Goal: Obtain resource: Download file/media

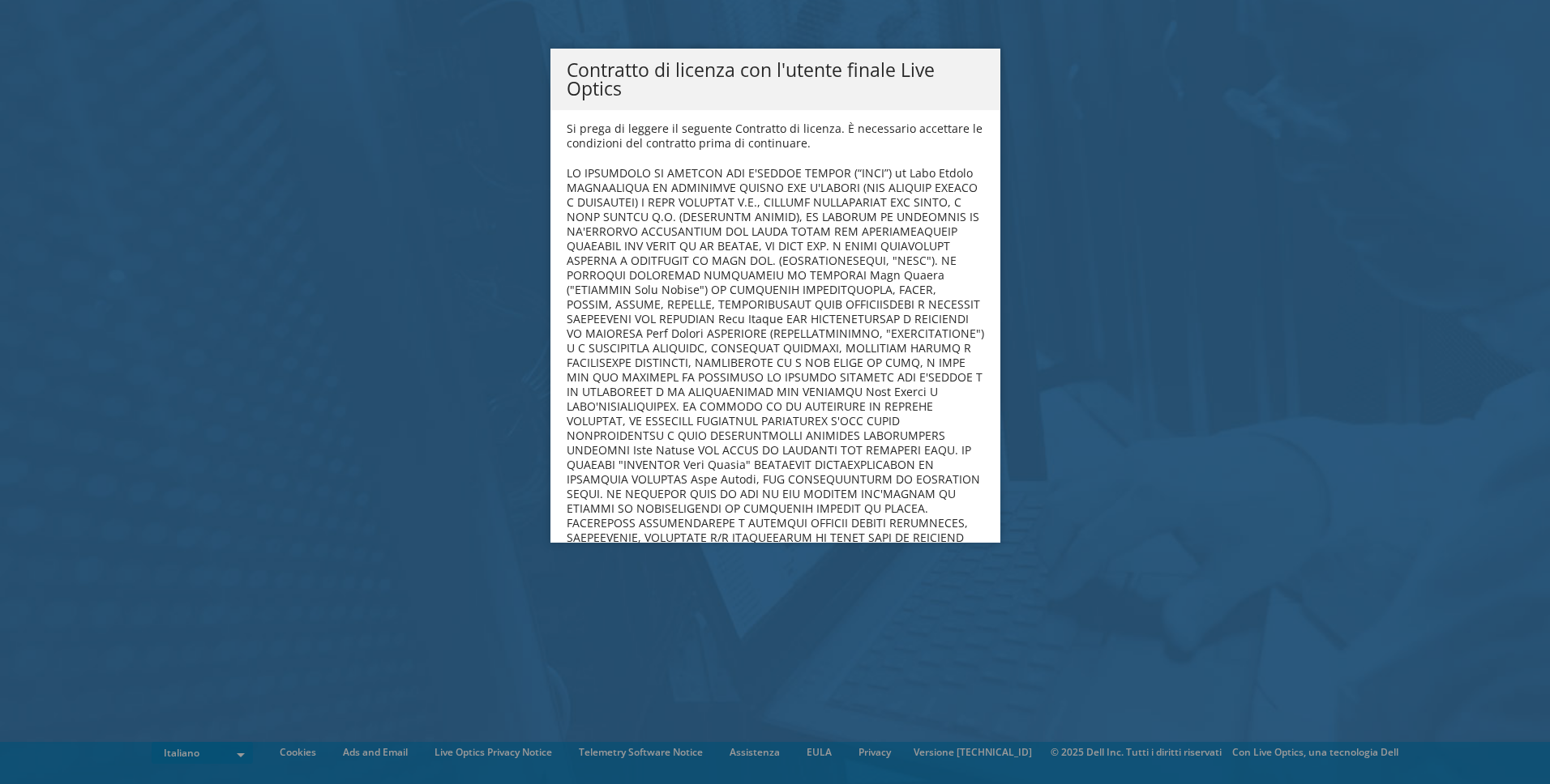
click at [1087, 183] on div "Contratto di licenza con l'utente finale Live Optics Si prega di leggere il seg…" at bounding box center [775, 392] width 1550 height 687
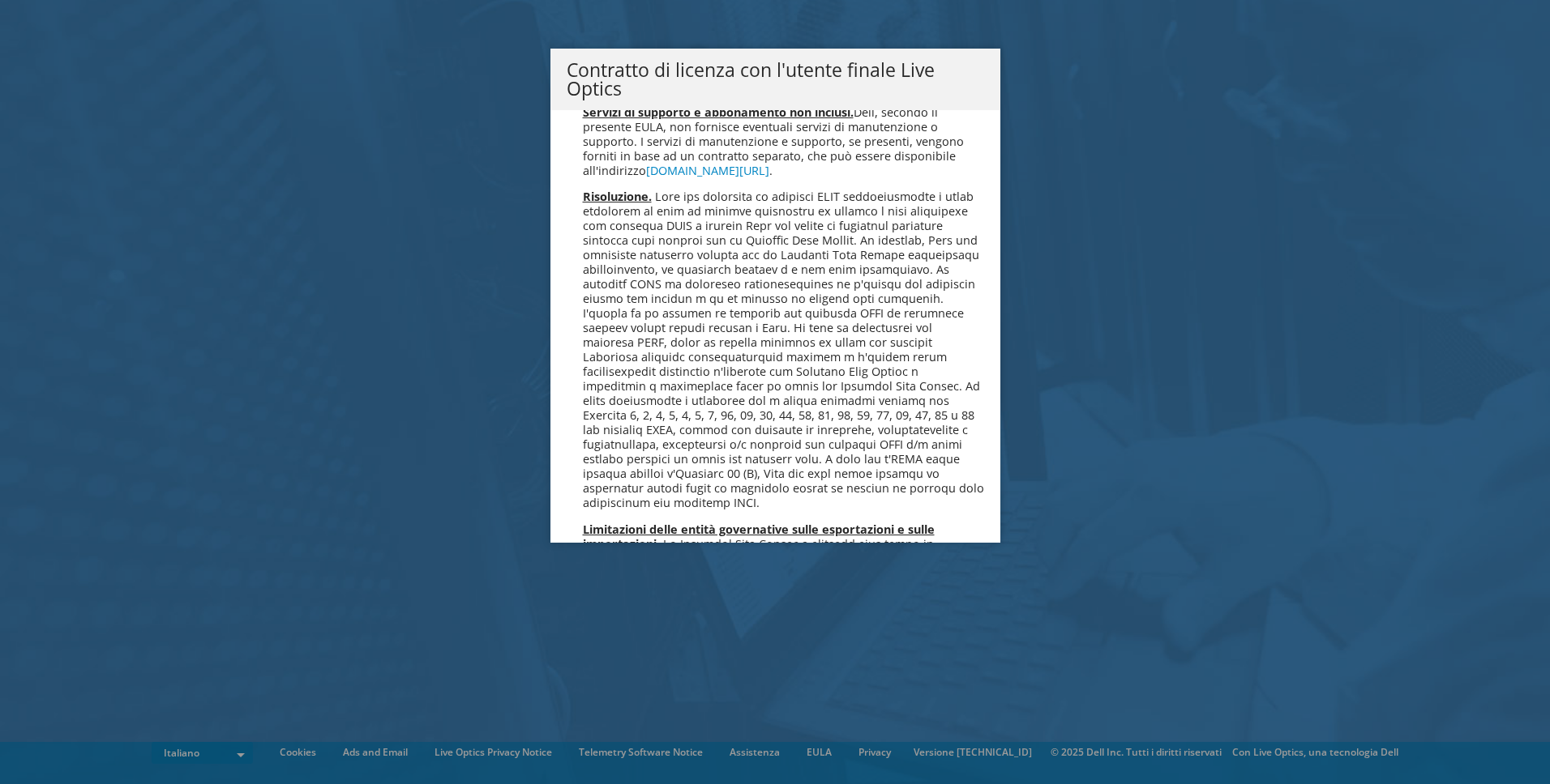
scroll to position [6915, 0]
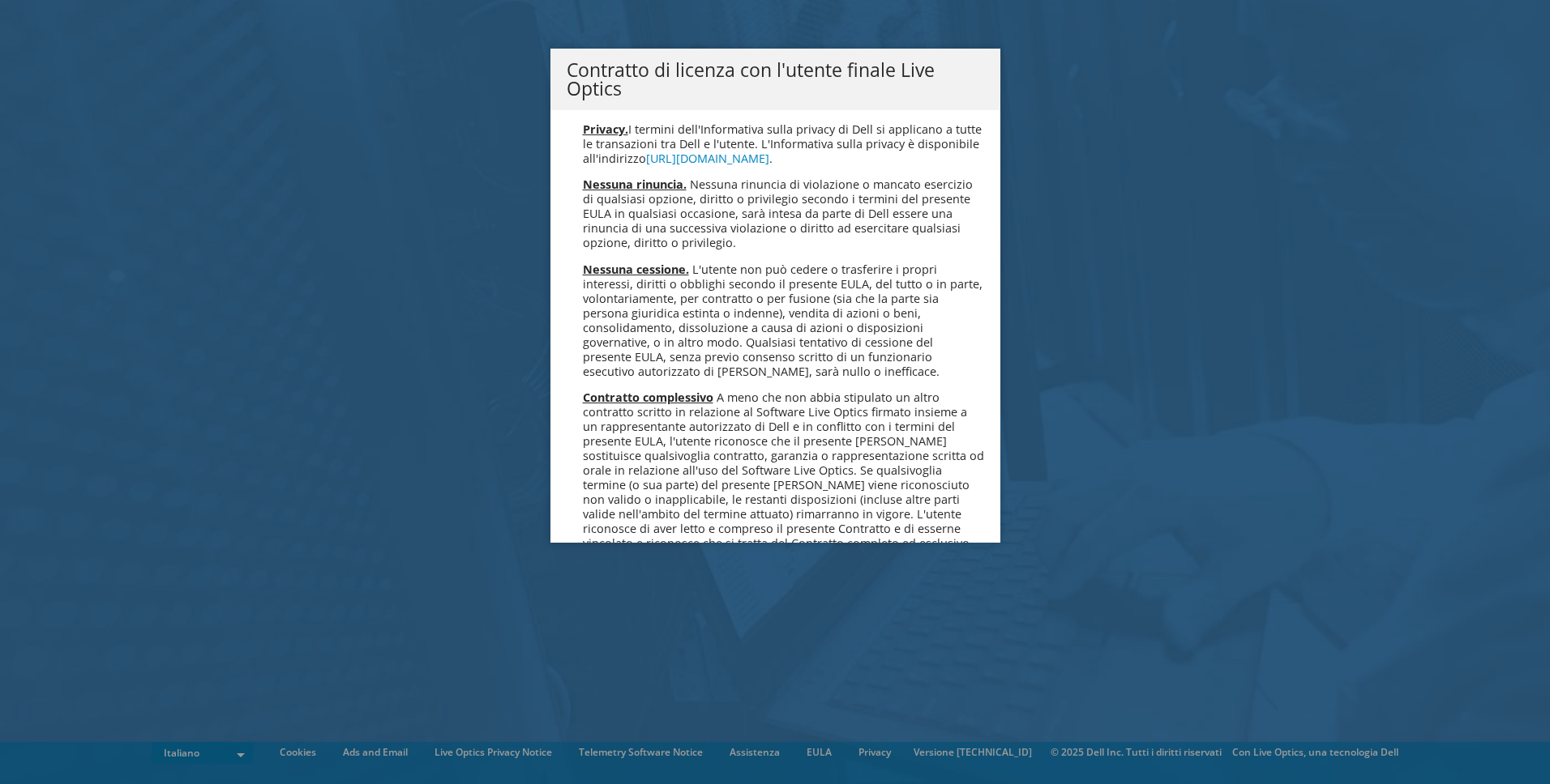
click at [633, 623] on link "Accetta" at bounding box center [610, 642] width 87 height 39
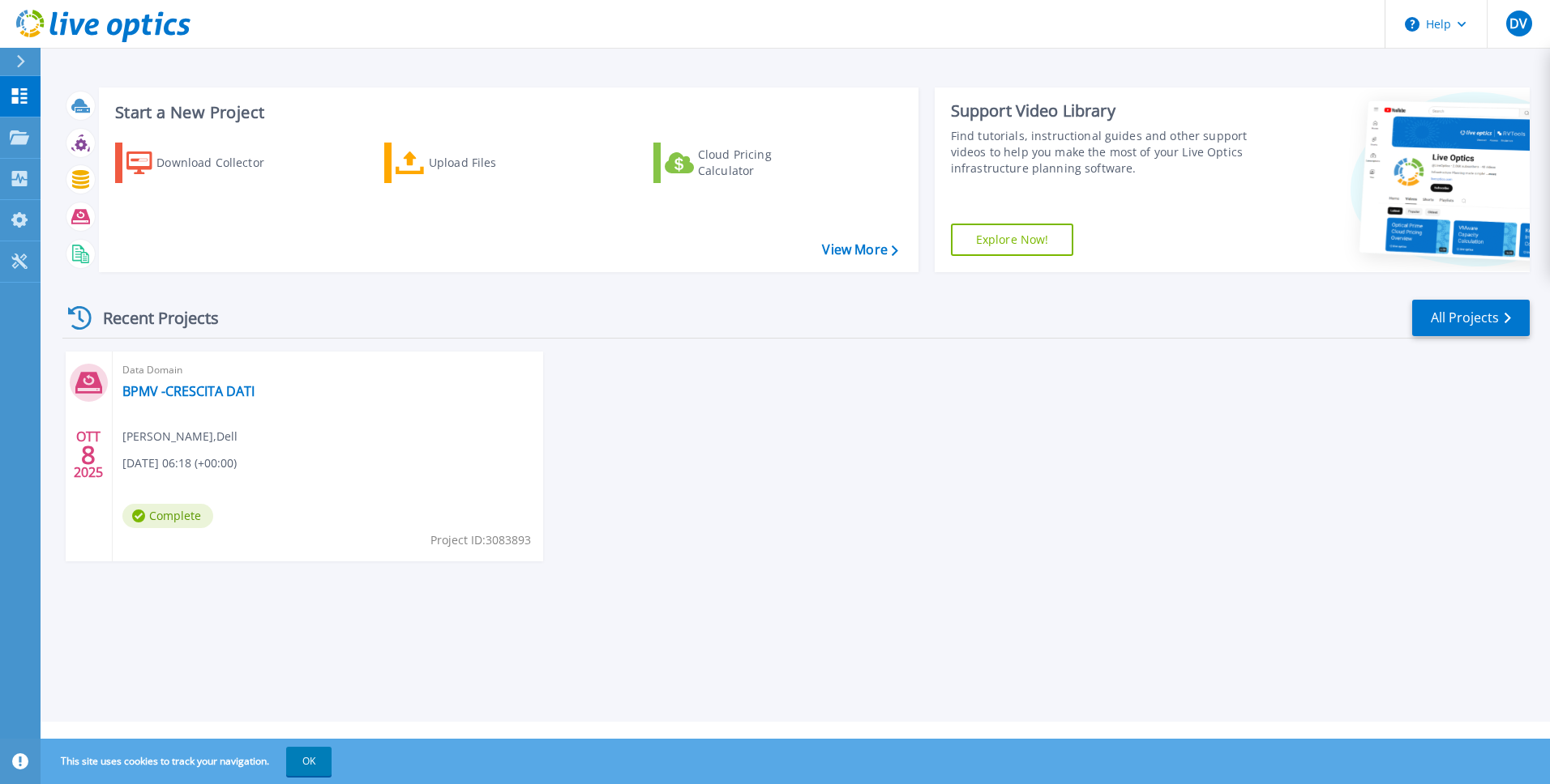
click at [131, 27] on icon at bounding box center [103, 26] width 174 height 33
click at [183, 390] on link "BPMV -CRESCITA DATI" at bounding box center [188, 391] width 132 height 16
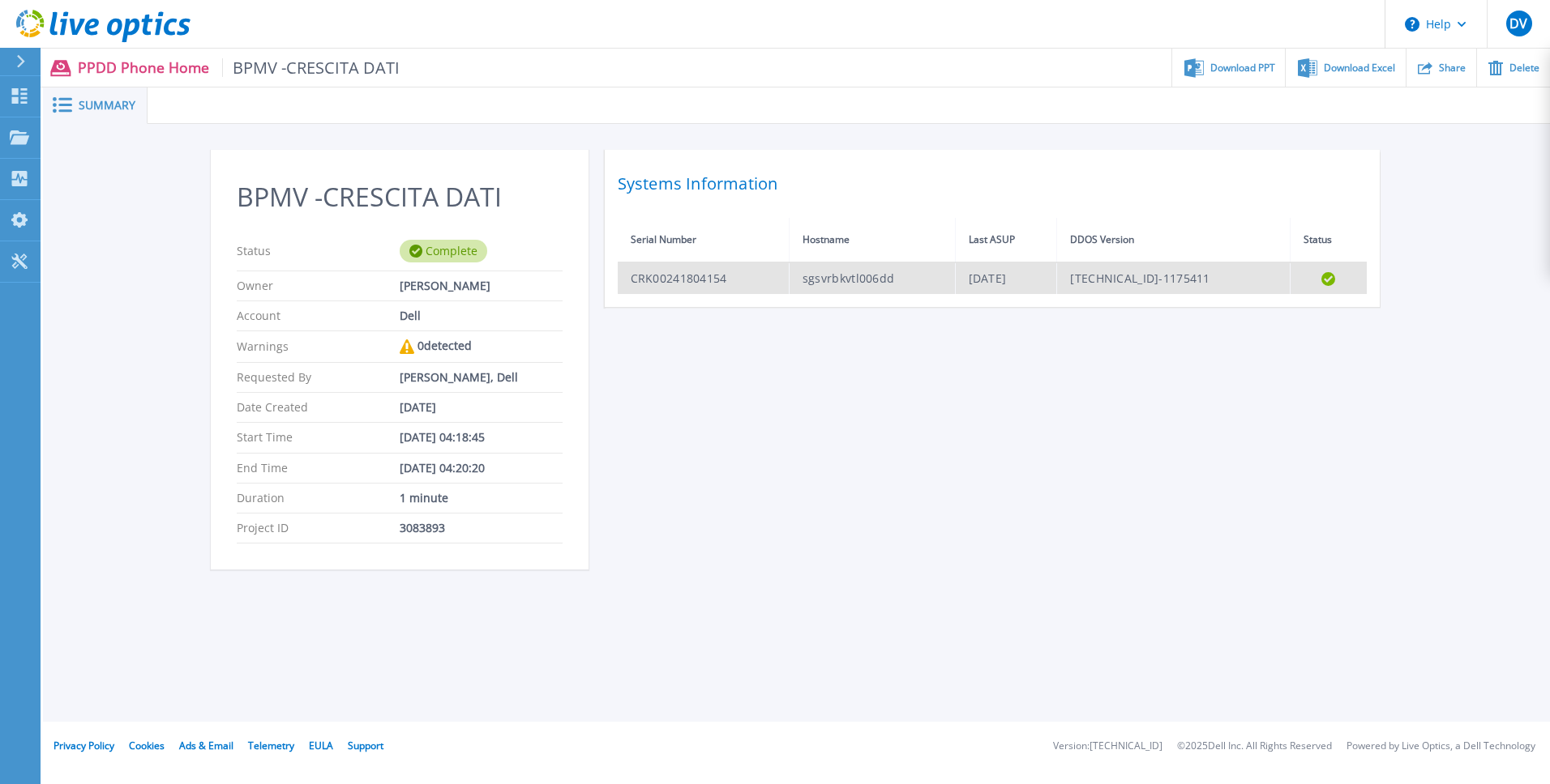
click at [897, 275] on td "sgsvrbkvtl006dd" at bounding box center [871, 278] width 166 height 32
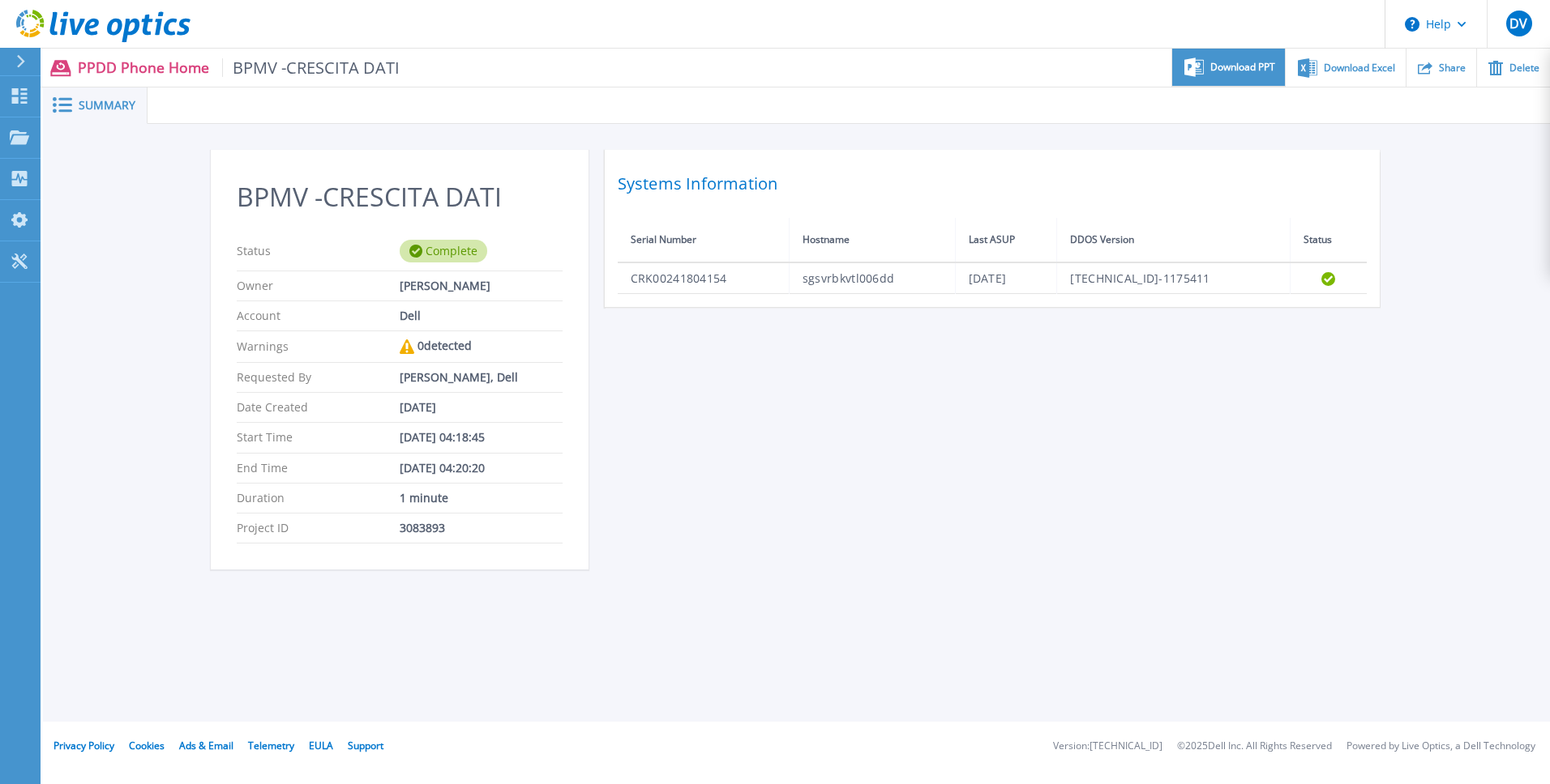
click at [1239, 68] on span "Download PPT" at bounding box center [1242, 67] width 65 height 10
click at [848, 493] on div "BPMV -CRESCITA DATI Status Complete Owner Piero Landoni Account Dell Warnings 0…" at bounding box center [797, 369] width 1172 height 439
